Goal: Transaction & Acquisition: Obtain resource

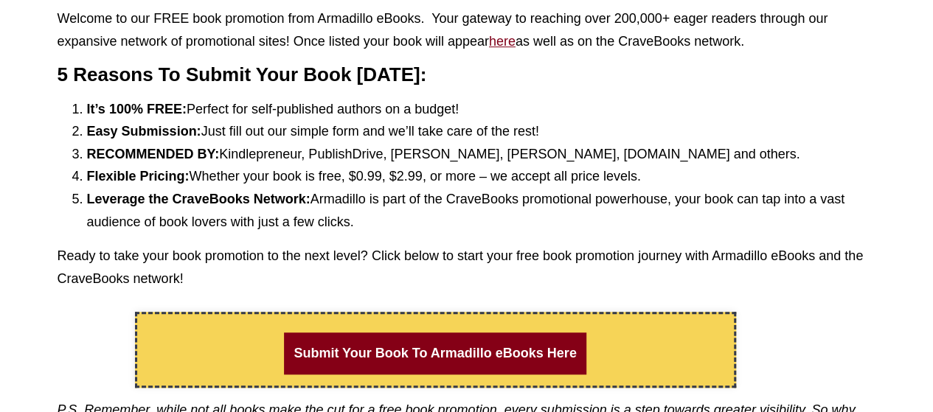
scroll to position [516, 0]
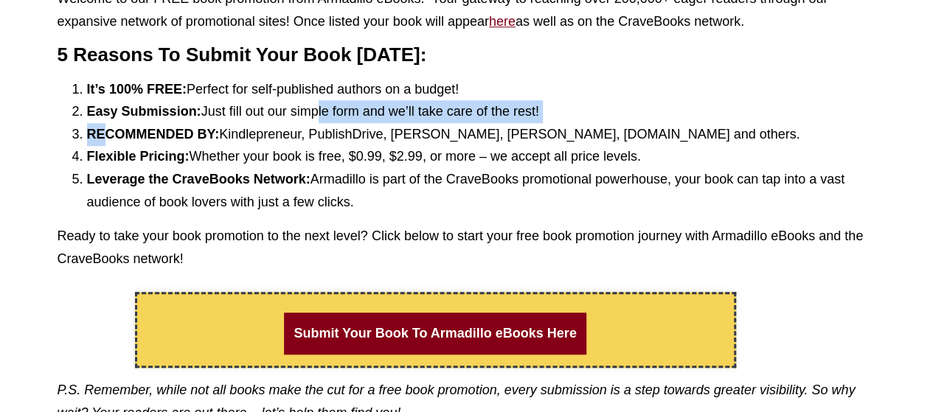
drag, startPoint x: 105, startPoint y: 139, endPoint x: 326, endPoint y: 119, distance: 222.3
click at [326, 119] on ol "It’s 100% FREE: Perfect for self-published authors on a budget! Easy Submission…" at bounding box center [467, 146] width 819 height 136
click at [326, 119] on li "Easy Submission: Just fill out our simple form and we’ll take care of the rest!" at bounding box center [481, 111] width 789 height 23
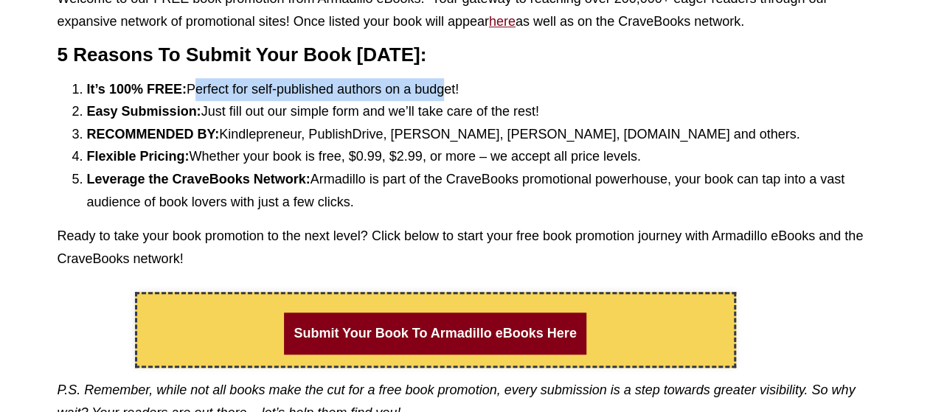
drag, startPoint x: 192, startPoint y: 83, endPoint x: 463, endPoint y: 94, distance: 271.0
click at [463, 94] on li "It’s 100% FREE: Perfect for self-published authors on a budget!" at bounding box center [481, 89] width 789 height 23
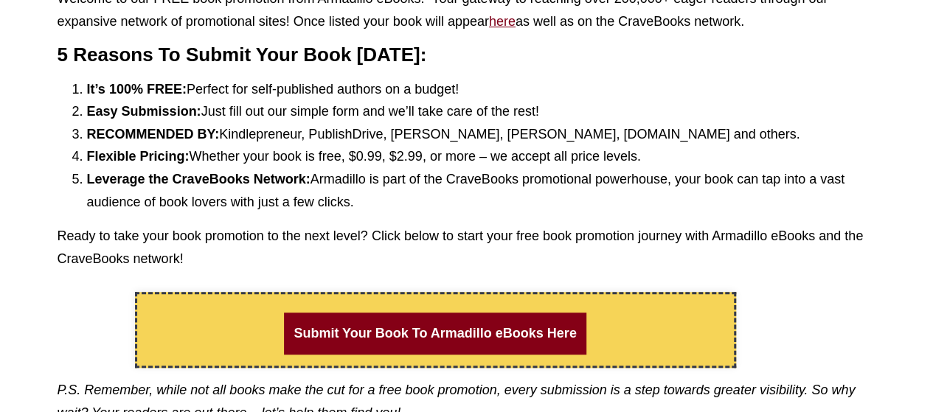
drag, startPoint x: 208, startPoint y: 116, endPoint x: 571, endPoint y: 117, distance: 363.0
click at [571, 117] on li "Easy Submission: Just fill out our simple form and we’ll take care of the rest!" at bounding box center [481, 111] width 789 height 23
drag, startPoint x: 223, startPoint y: 135, endPoint x: 800, endPoint y: 137, distance: 576.9
click at [800, 137] on li "RECOMMENDED BY: Kindlepreneur, PublishDrive, Janice Hardy, GM Martin, TrainingA…" at bounding box center [481, 134] width 789 height 23
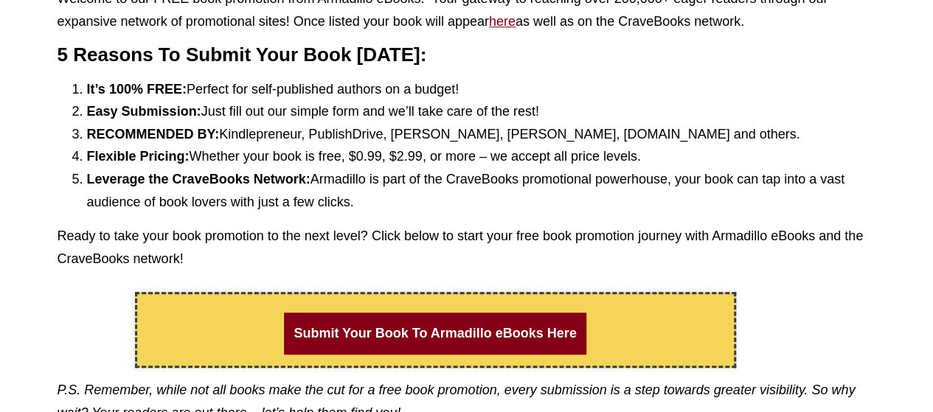
click at [800, 137] on li "RECOMMENDED BY: Kindlepreneur, PublishDrive, Janice Hardy, GM Martin, TrainingA…" at bounding box center [481, 134] width 789 height 23
drag, startPoint x: 201, startPoint y: 154, endPoint x: 679, endPoint y: 156, distance: 478.8
click at [679, 156] on li "Flexible Pricing: Whether your book is free, $0.99, $2.99, or more – we accept …" at bounding box center [481, 156] width 789 height 23
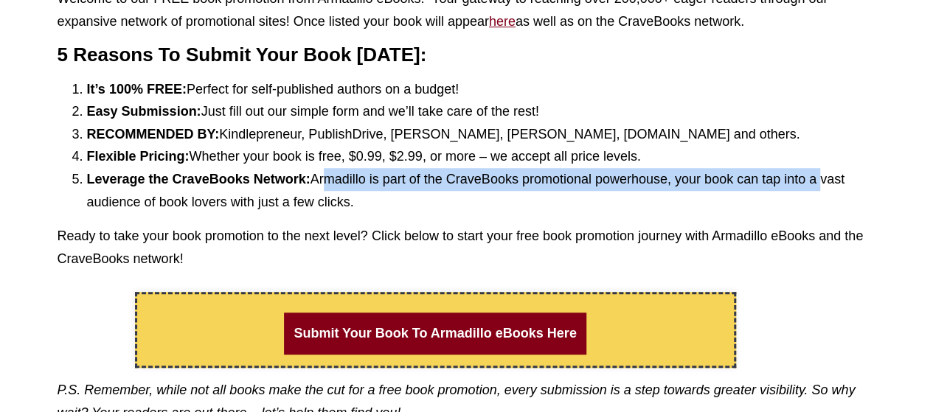
drag, startPoint x: 325, startPoint y: 178, endPoint x: 866, endPoint y: 175, distance: 541.5
click at [866, 175] on li "Leverage the CraveBooks Network: Armadillo is part of the CraveBooks promotiona…" at bounding box center [481, 190] width 789 height 45
drag, startPoint x: 158, startPoint y: 212, endPoint x: 331, endPoint y: 182, distance: 175.1
click at [324, 184] on li "Leverage the CraveBooks Network: Armadillo is part of the CraveBooks promotiona…" at bounding box center [481, 190] width 789 height 45
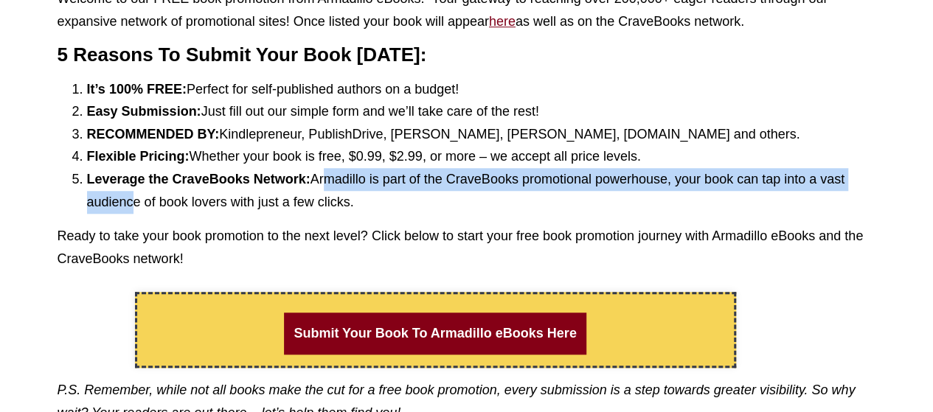
click at [331, 182] on li "Leverage the CraveBooks Network: Armadillo is part of the CraveBooks promotiona…" at bounding box center [481, 190] width 789 height 45
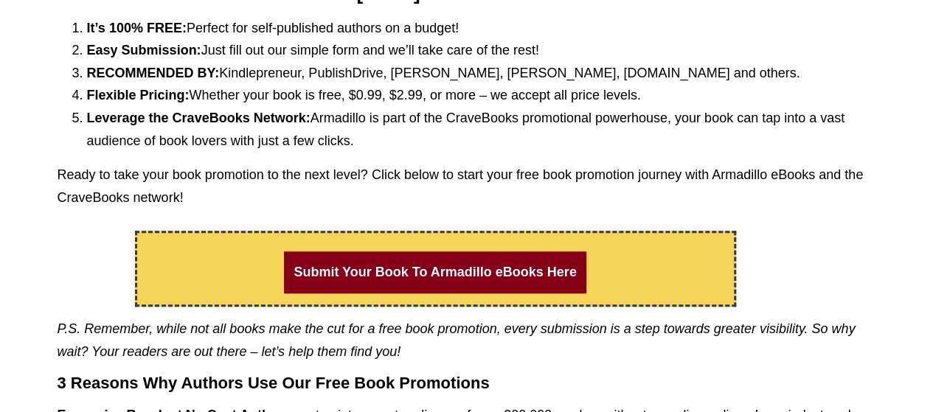
scroll to position [664, 0]
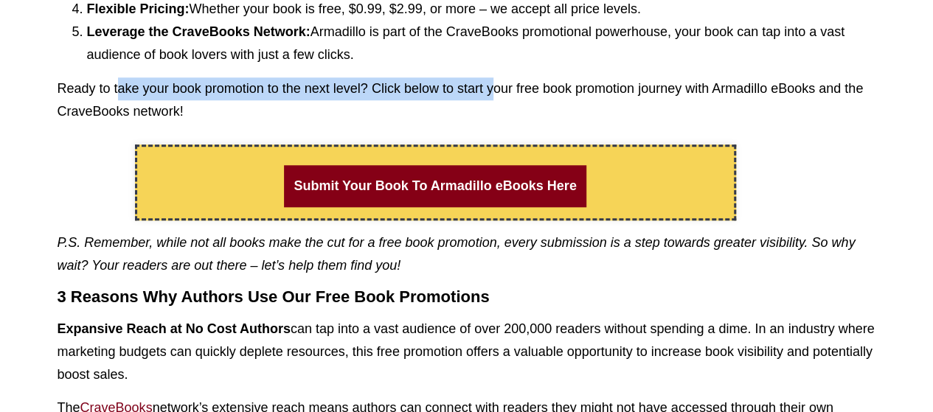
drag, startPoint x: 122, startPoint y: 88, endPoint x: 529, endPoint y: 82, distance: 407.3
click at [529, 82] on p "Ready to take your book promotion to the next level? Click below to start your …" at bounding box center [467, 99] width 819 height 45
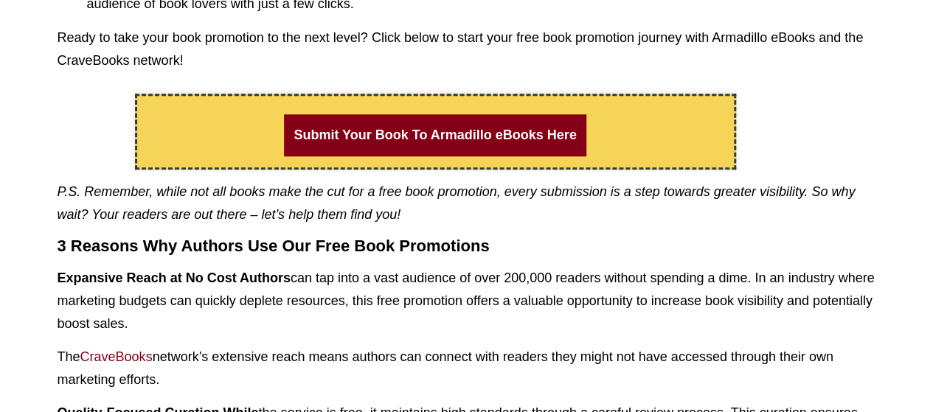
scroll to position [738, 0]
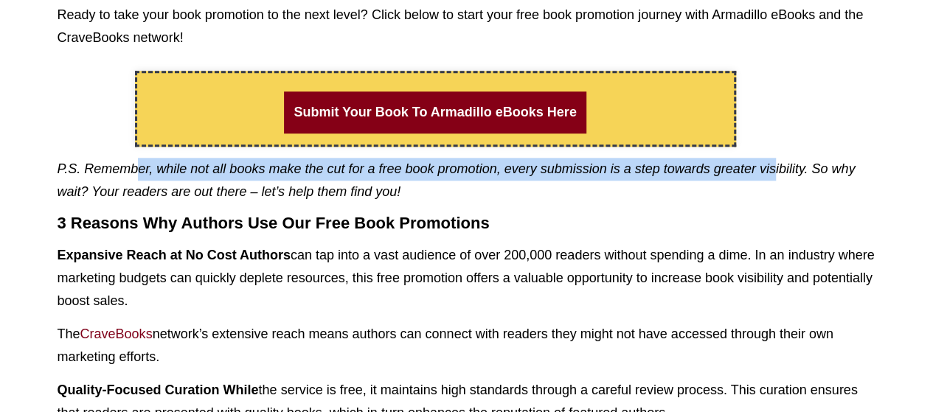
drag, startPoint x: 136, startPoint y: 170, endPoint x: 831, endPoint y: 163, distance: 695.0
click at [829, 163] on em "P.S. Remember, while not all books make the cut for a free book promotion, ever…" at bounding box center [457, 181] width 798 height 38
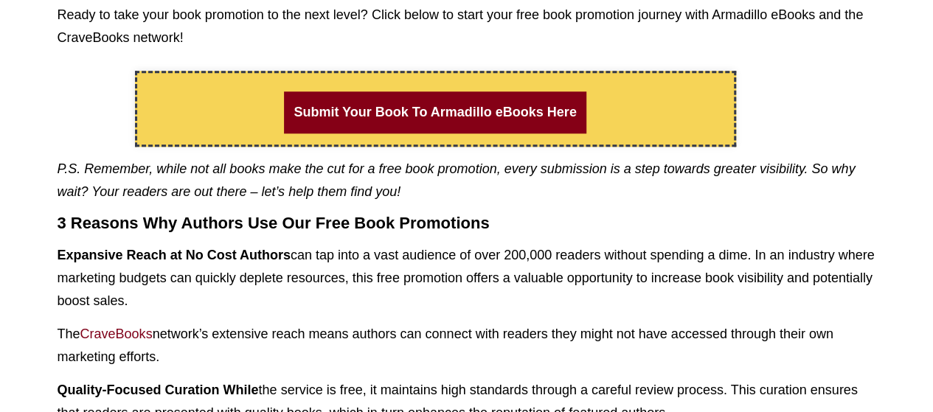
click at [831, 163] on em "P.S. Remember, while not all books make the cut for a free book promotion, ever…" at bounding box center [457, 181] width 798 height 38
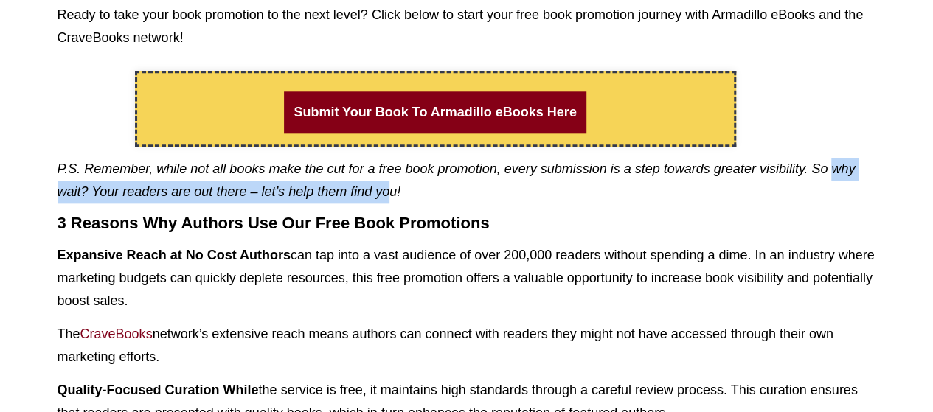
drag, startPoint x: 78, startPoint y: 190, endPoint x: 460, endPoint y: 196, distance: 381.5
click at [460, 196] on em "P.S. Remember, while not all books make the cut for a free book promotion, ever…" at bounding box center [457, 181] width 798 height 38
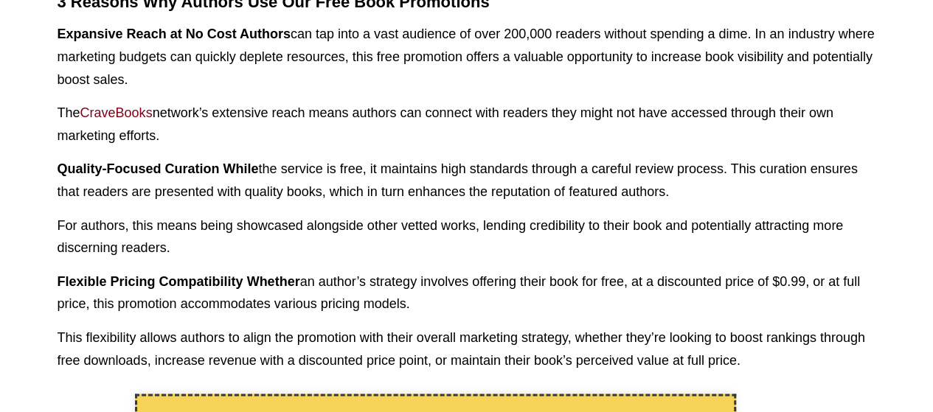
scroll to position [590, 0]
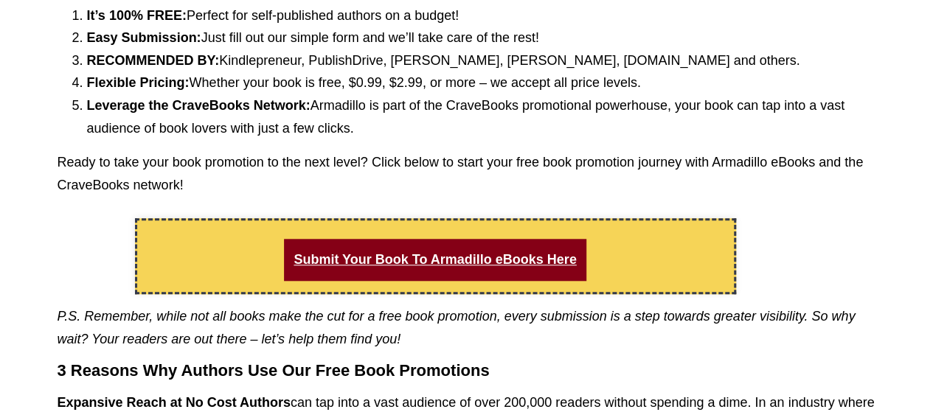
click at [415, 256] on link "Submit Your Book To Armadillo eBooks Here" at bounding box center [435, 260] width 302 height 42
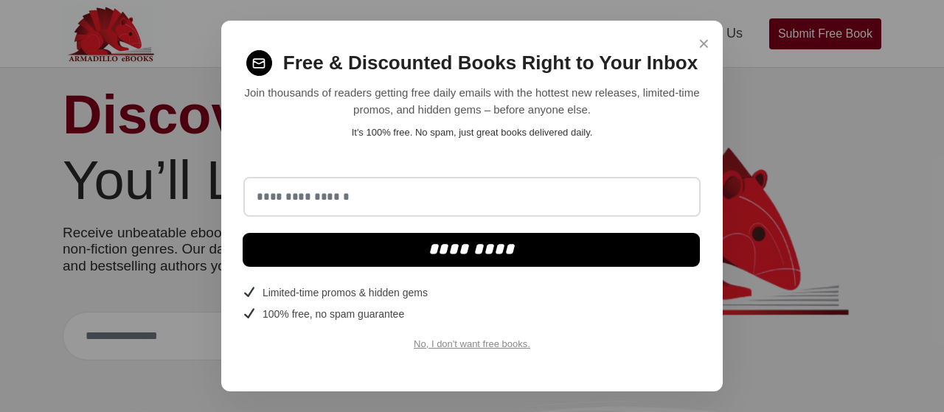
click at [409, 196] on input "email" at bounding box center [471, 197] width 457 height 41
click at [702, 41] on span "×" at bounding box center [704, 44] width 11 height 29
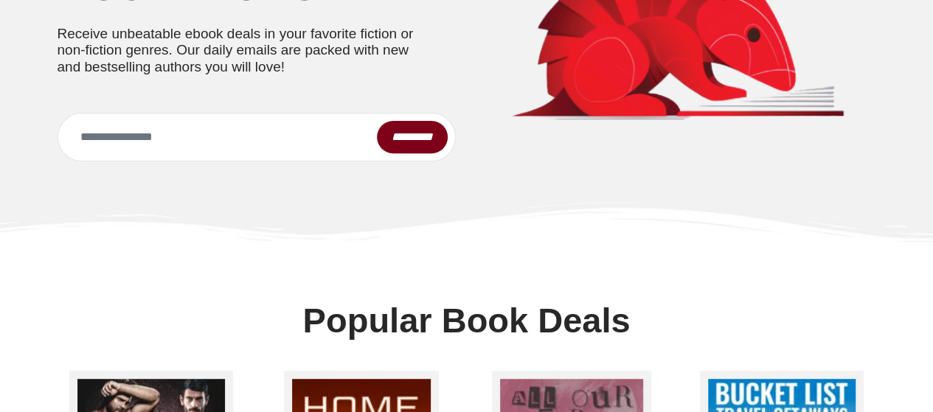
scroll to position [221, 0]
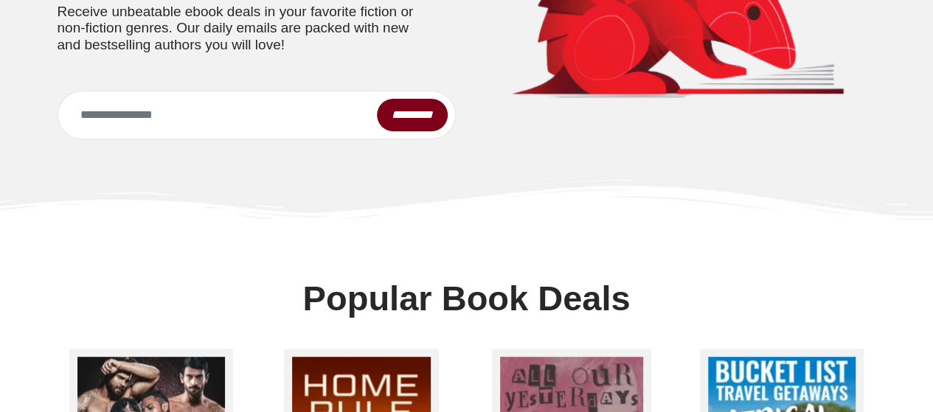
click at [102, 139] on div "*********" at bounding box center [257, 115] width 398 height 49
click at [103, 131] on input "email" at bounding box center [217, 115] width 319 height 32
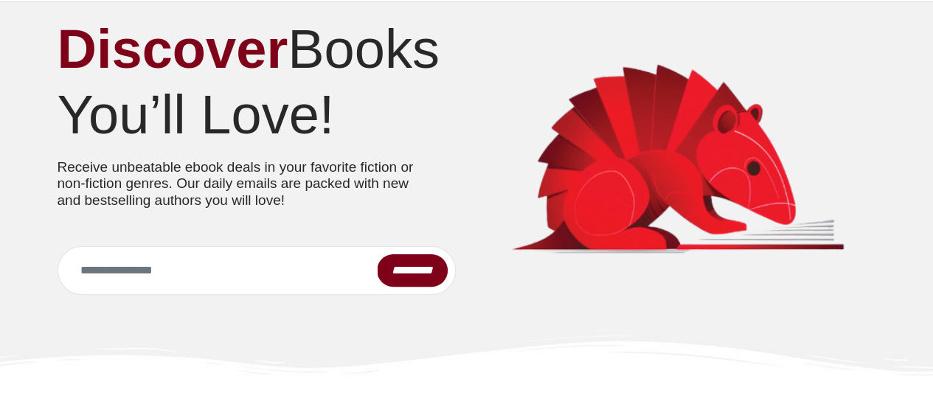
scroll to position [0, 0]
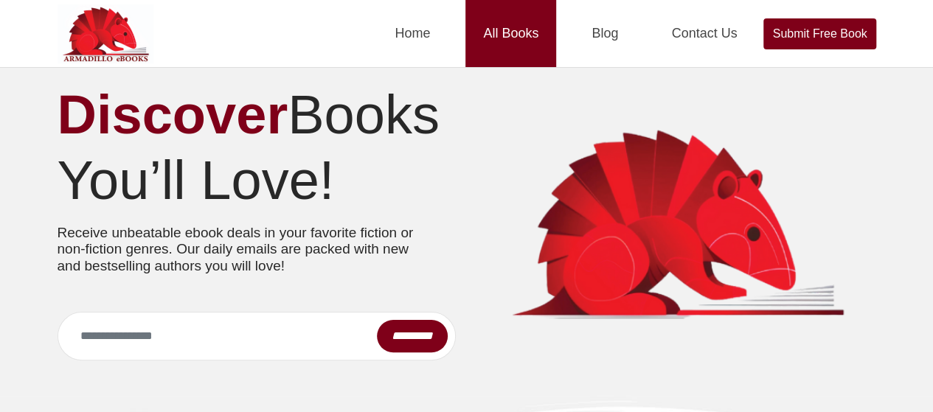
click at [511, 35] on link "All Books" at bounding box center [511, 33] width 91 height 67
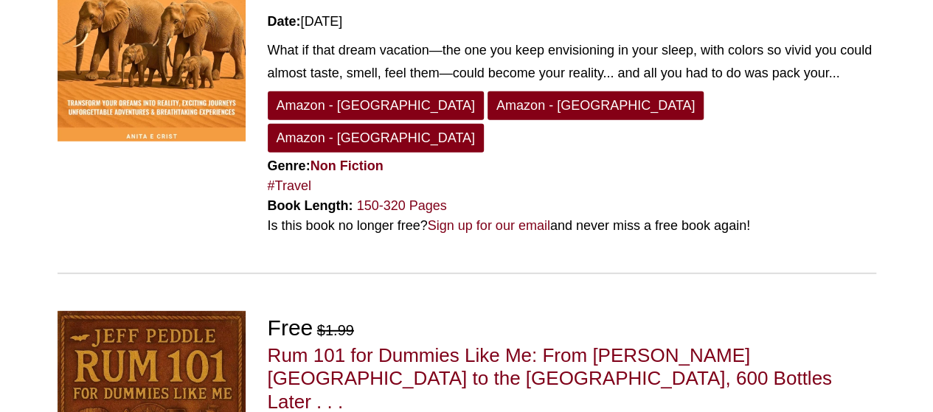
scroll to position [1992, 0]
